Goal: Information Seeking & Learning: Learn about a topic

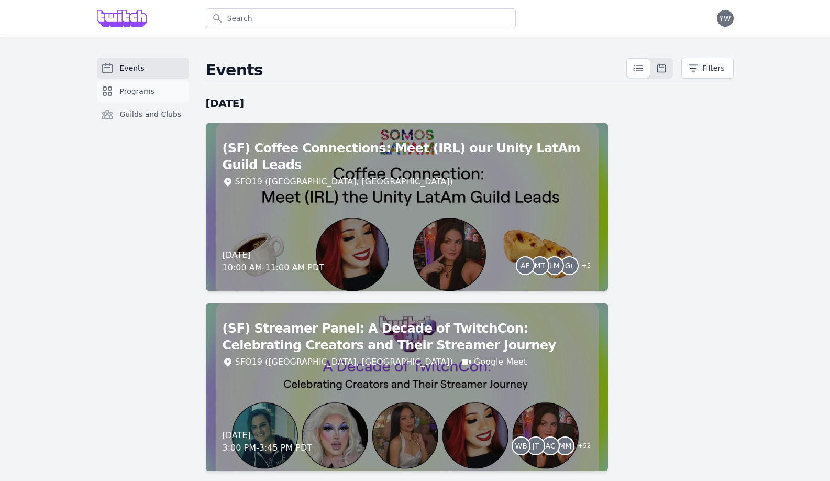
click at [153, 88] on link "Programs" at bounding box center [143, 91] width 92 height 21
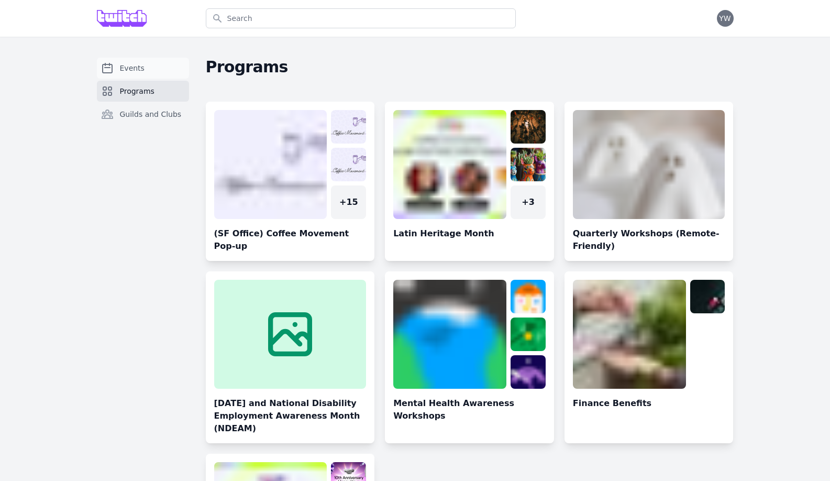
click at [148, 75] on link "Events" at bounding box center [143, 68] width 92 height 21
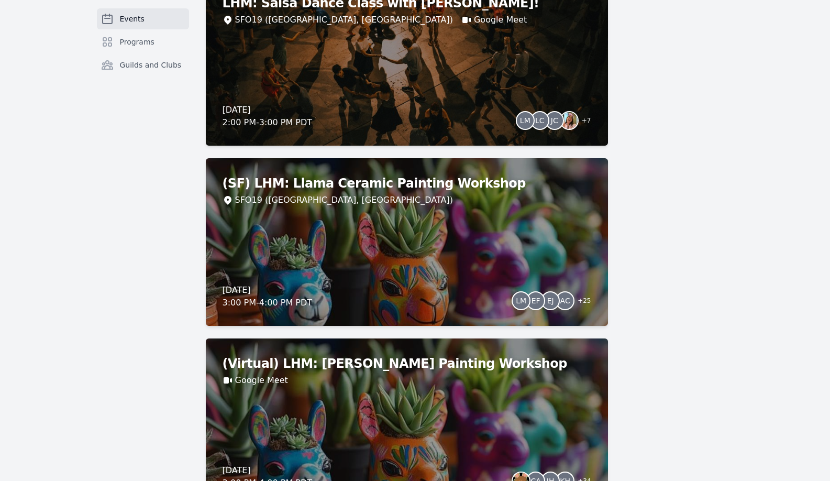
scroll to position [1096, 0]
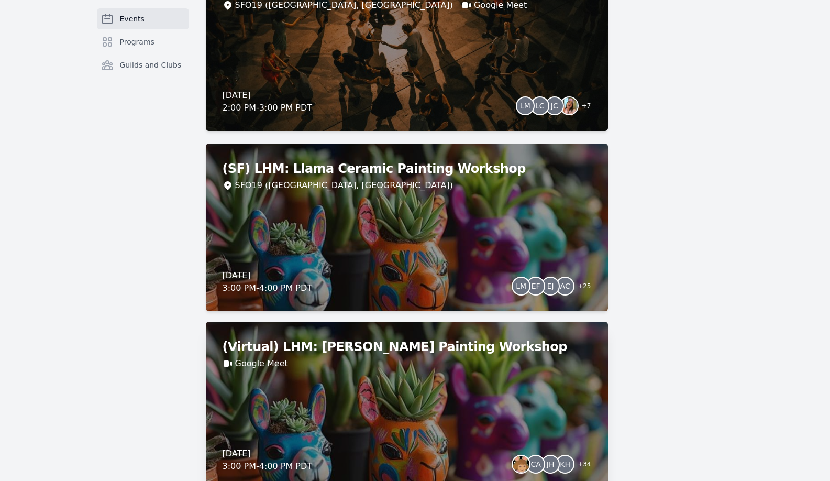
click at [440, 357] on div "Google Meet" at bounding box center [407, 363] width 369 height 13
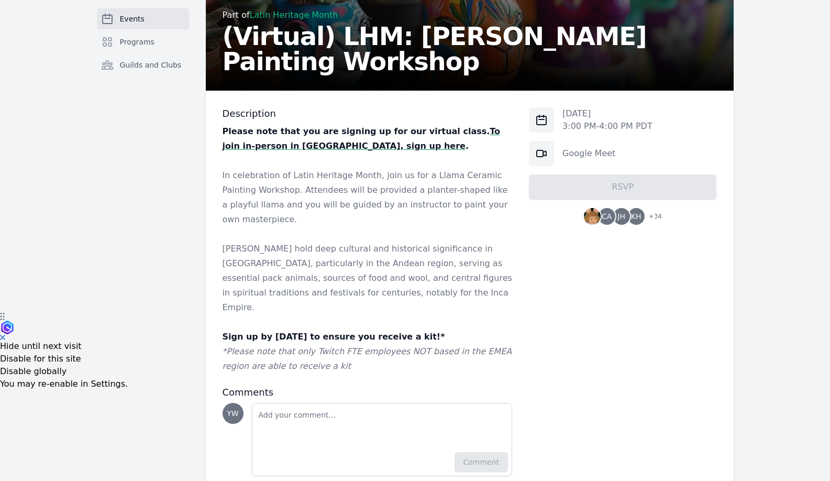
scroll to position [168, 0]
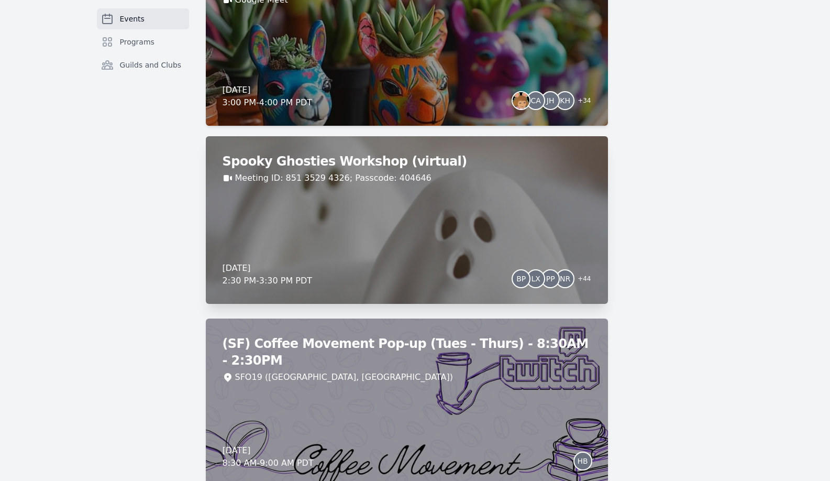
scroll to position [1464, 0]
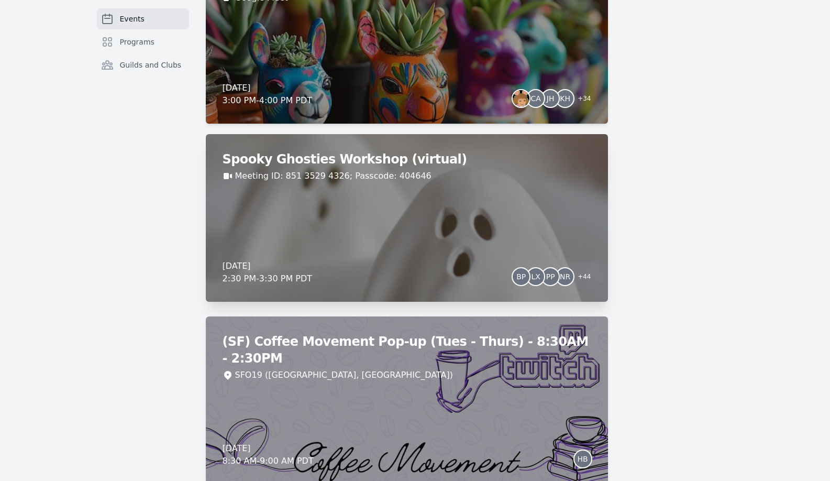
click at [432, 225] on div "Spooky Ghosties Workshop (virtual) Meeting ID: 851 3529 4326; Passcode: 404646 …" at bounding box center [407, 218] width 402 height 168
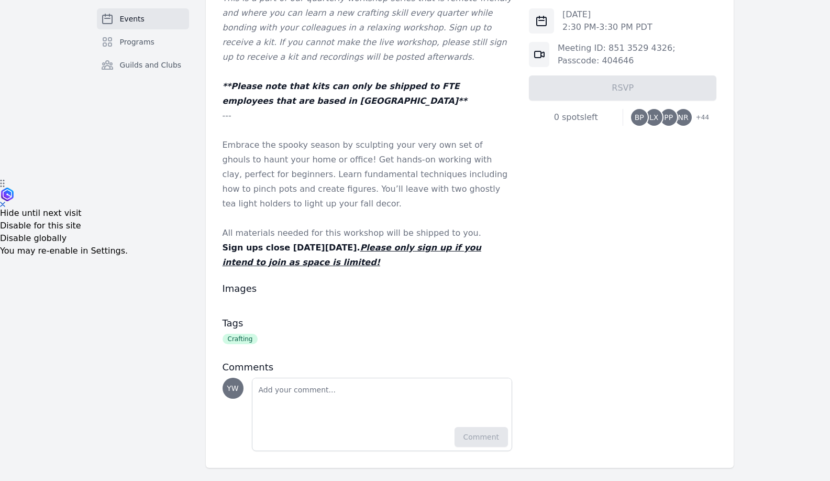
scroll to position [309, 0]
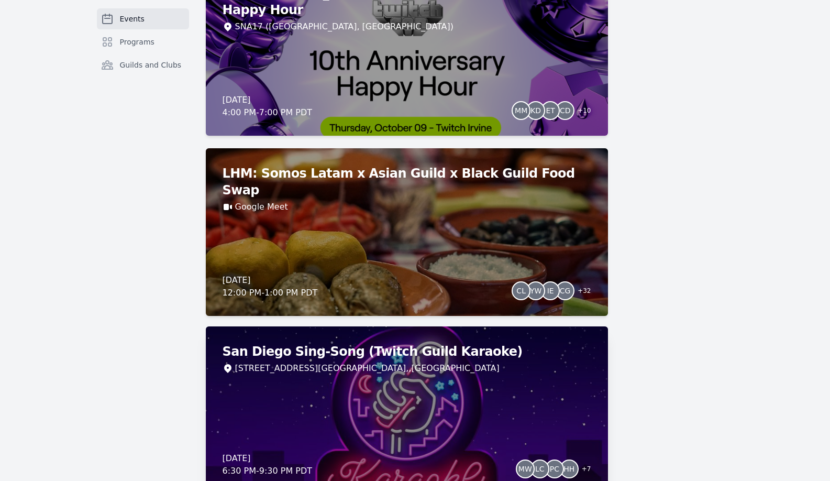
scroll to position [3071, 0]
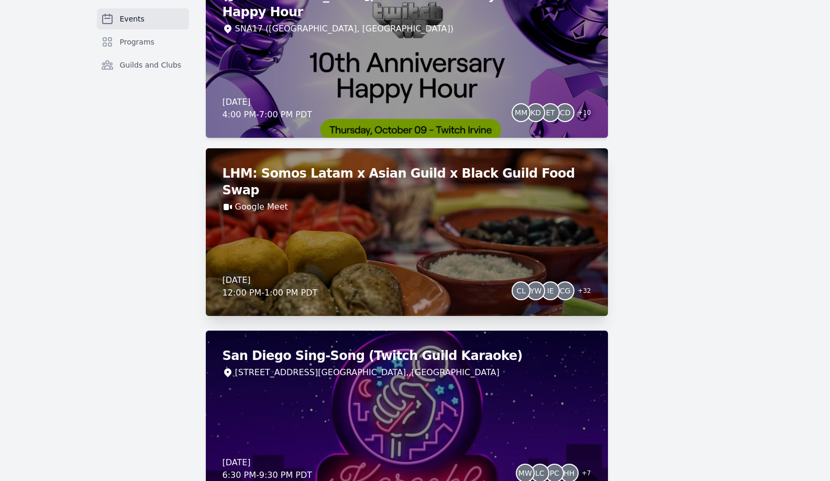
click at [468, 176] on h2 "LHM: Somos Latam x Asian Guild x Black Guild Food Swap" at bounding box center [407, 182] width 369 height 34
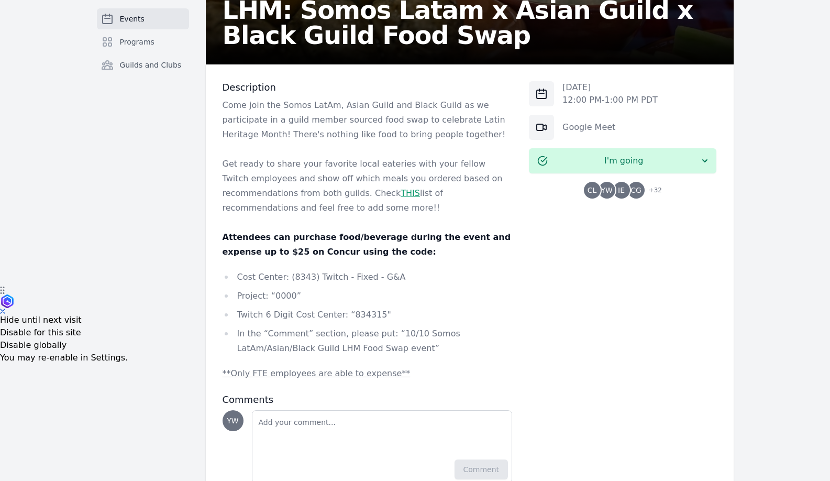
scroll to position [235, 0]
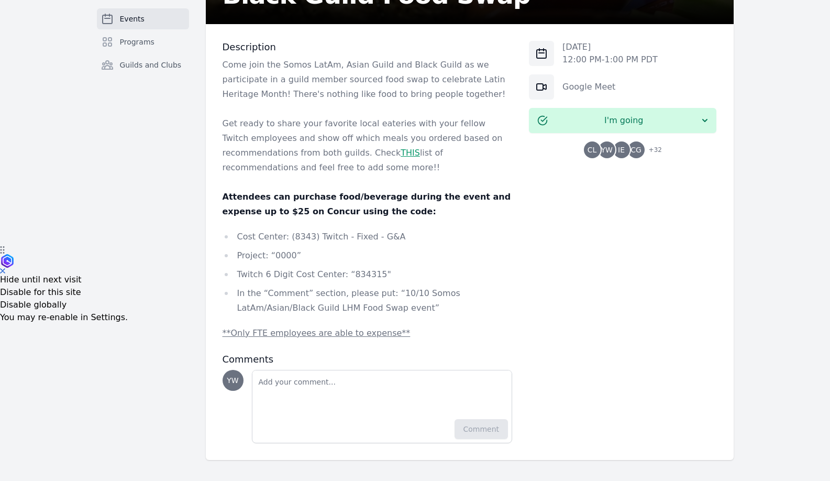
click at [401, 154] on link "THIS" at bounding box center [410, 153] width 19 height 10
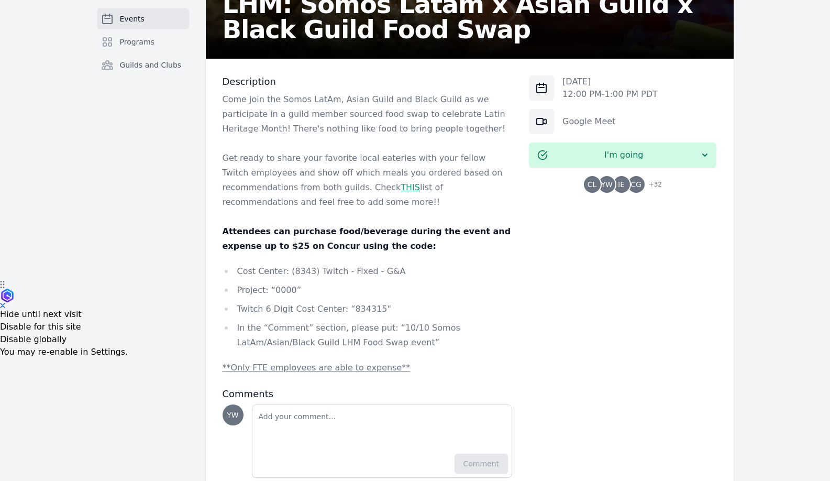
scroll to position [208, 0]
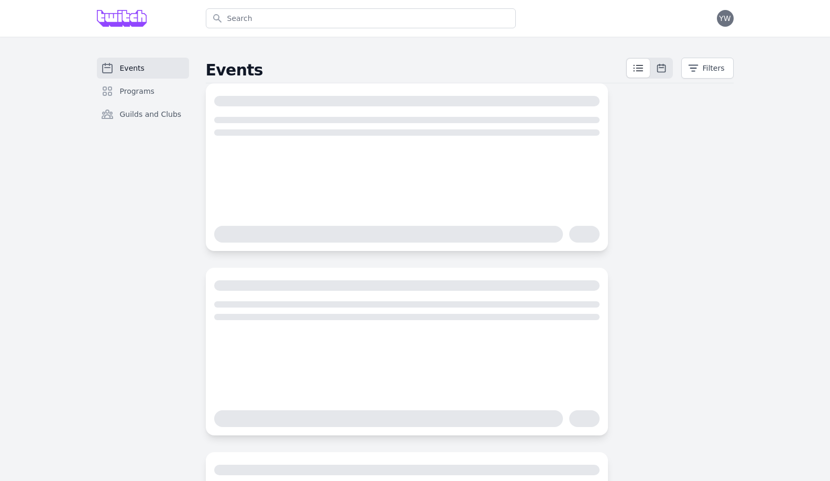
click at [126, 72] on span "Events" at bounding box center [132, 68] width 25 height 10
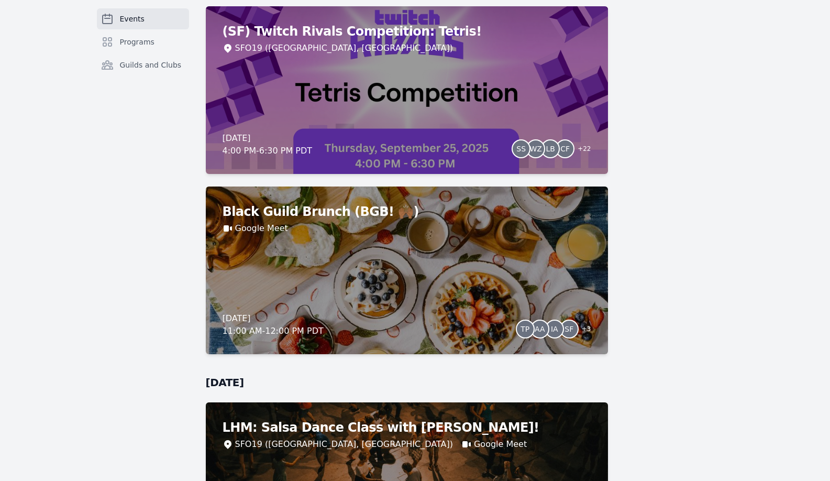
scroll to position [669, 0]
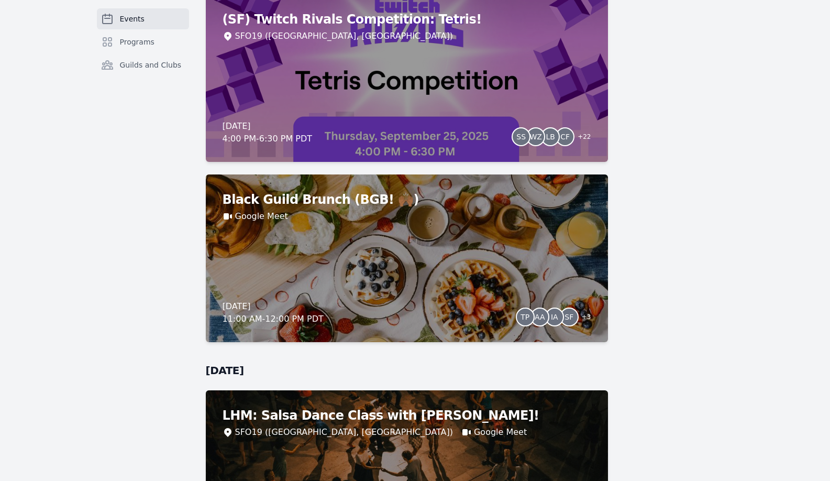
click at [438, 245] on div "Black Guild Brunch (BGB! 🙌🏾) Google Meet [DATE] 11:00 AM - 12:00 PM PDT TP AA I…" at bounding box center [407, 258] width 402 height 168
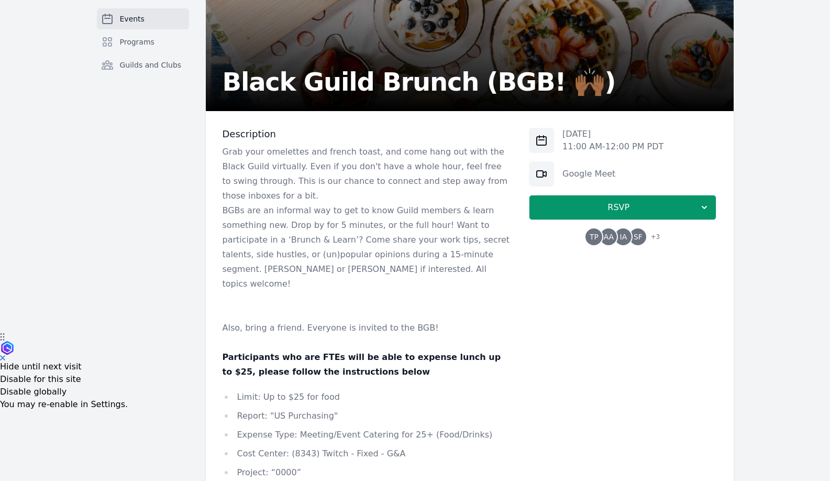
scroll to position [310, 0]
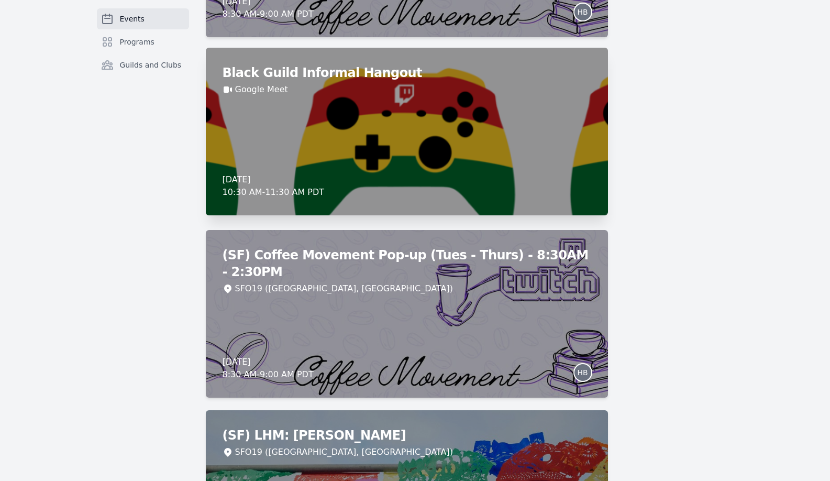
scroll to position [1911, 0]
click at [356, 200] on div "Black Guild Informal Hangout Google Meet [DATE] 10:30 AM - 11:30 AM PDT" at bounding box center [407, 131] width 402 height 168
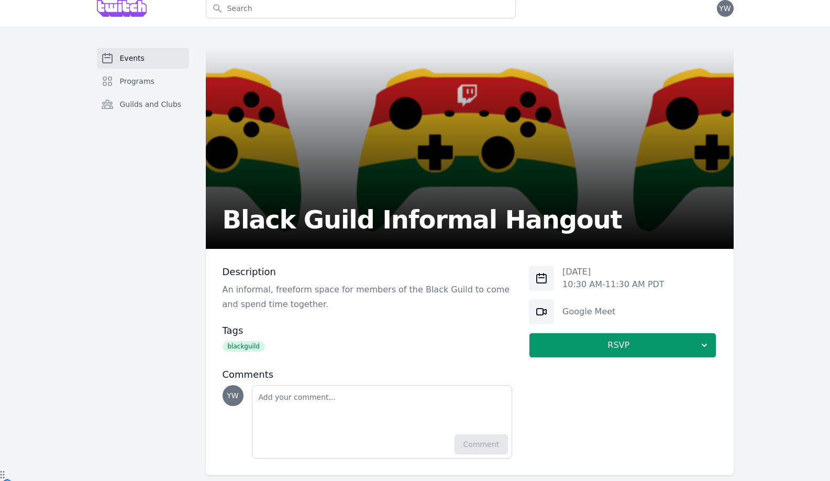
scroll to position [25, 0]
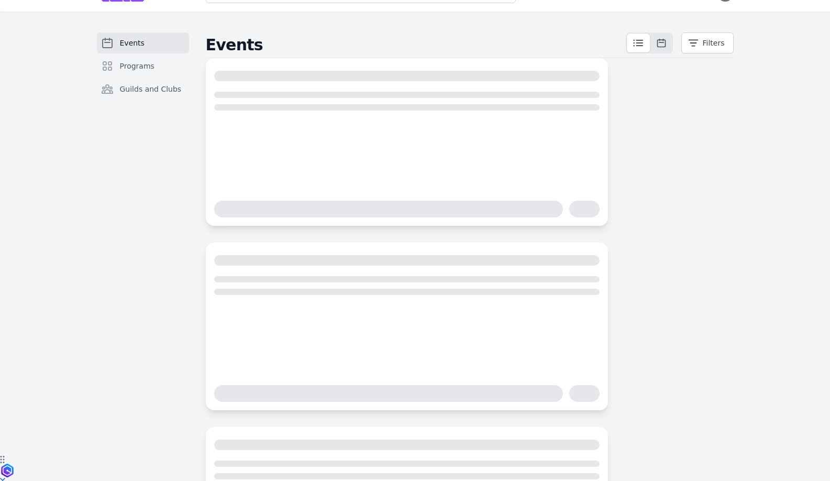
scroll to position [160, 0]
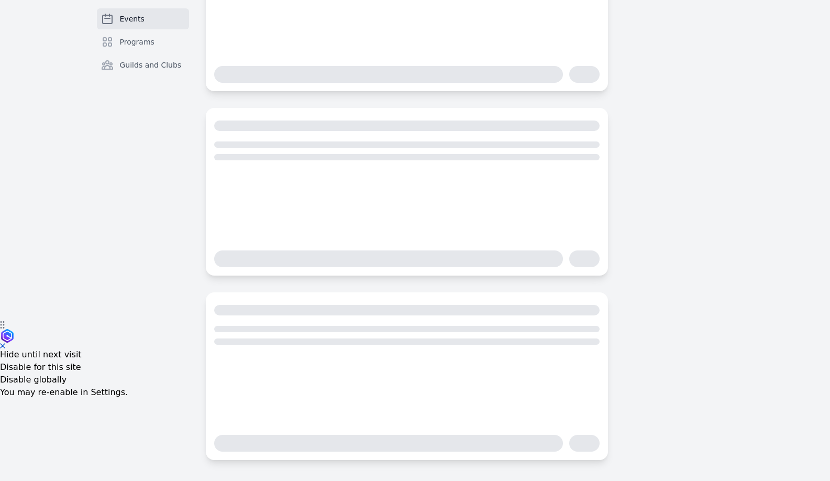
click at [667, 128] on div "Events Filters" at bounding box center [470, 179] width 528 height 562
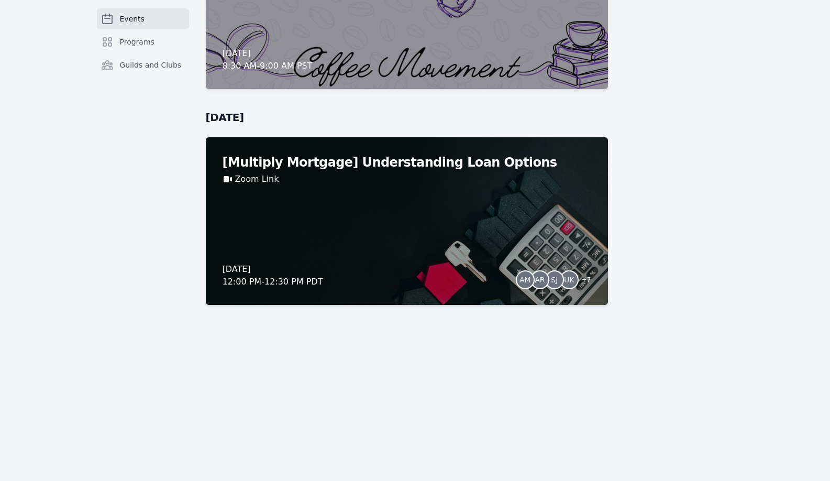
scroll to position [7554, 0]
